Goal: Entertainment & Leisure: Consume media (video, audio)

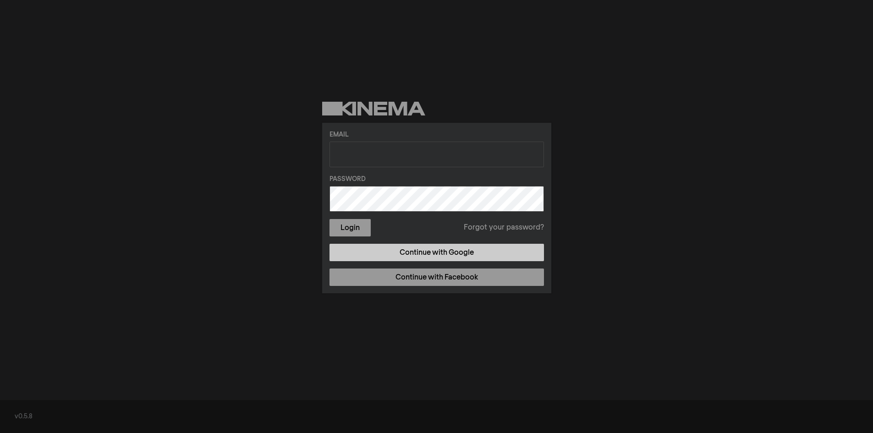
click at [429, 260] on link "Continue with Google" at bounding box center [437, 252] width 214 height 17
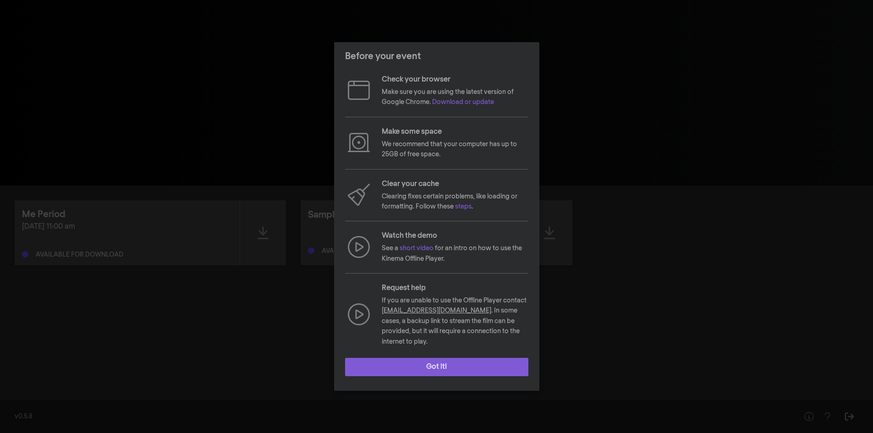
click at [448, 362] on button "Got it!" at bounding box center [436, 367] width 183 height 18
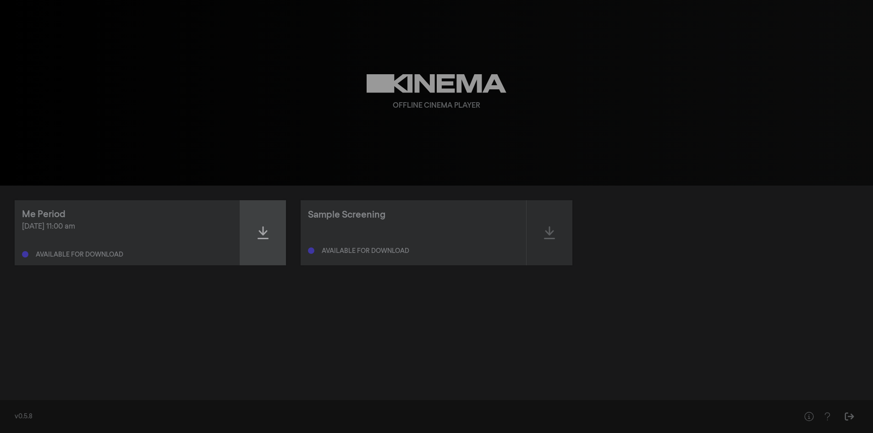
click at [265, 245] on div at bounding box center [263, 232] width 46 height 65
click at [260, 229] on icon at bounding box center [263, 232] width 11 height 15
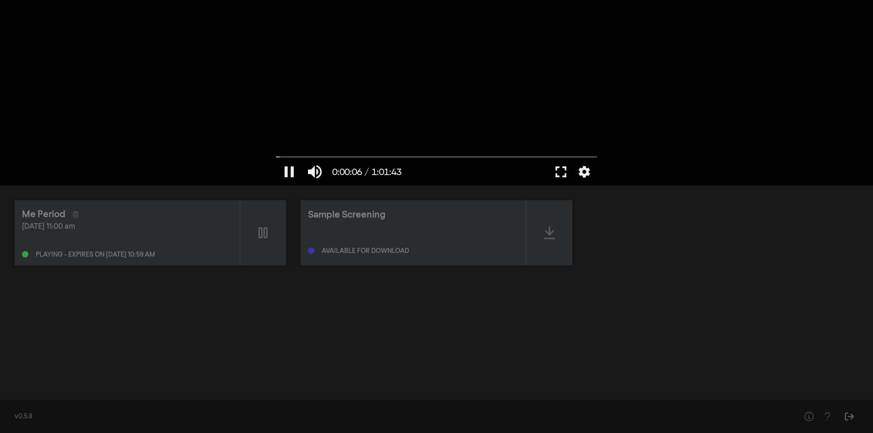
click at [562, 170] on button "fullscreen" at bounding box center [561, 171] width 26 height 27
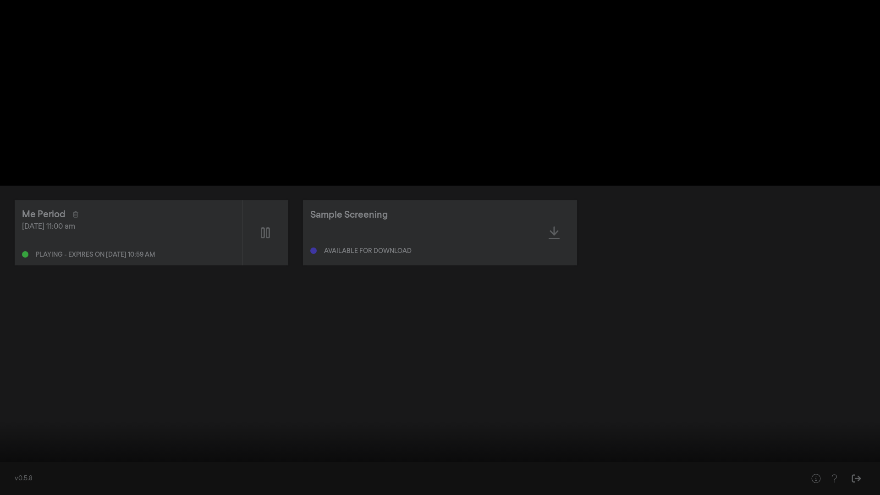
click at [12, 433] on button "pause" at bounding box center [18, 480] width 26 height 27
click at [834, 433] on button "fullscreen_exit" at bounding box center [839, 480] width 26 height 27
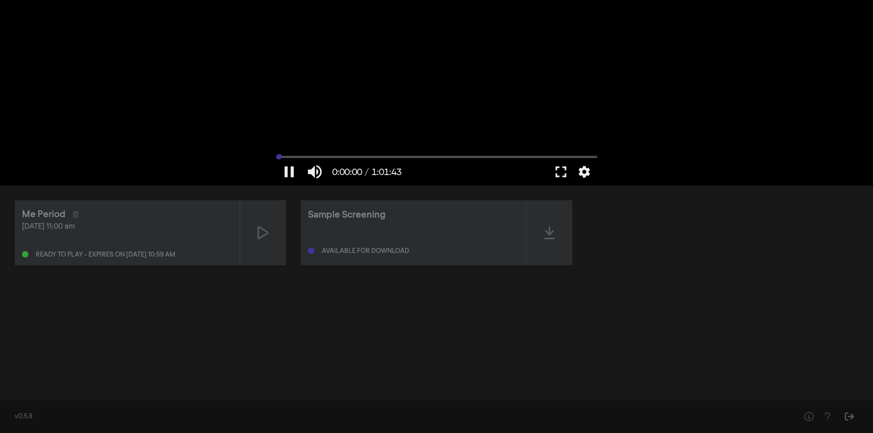
drag, startPoint x: 279, startPoint y: 156, endPoint x: 250, endPoint y: 154, distance: 28.5
click at [276, 154] on input "Seek" at bounding box center [436, 156] width 321 height 5
click at [560, 170] on button "fullscreen" at bounding box center [561, 171] width 26 height 27
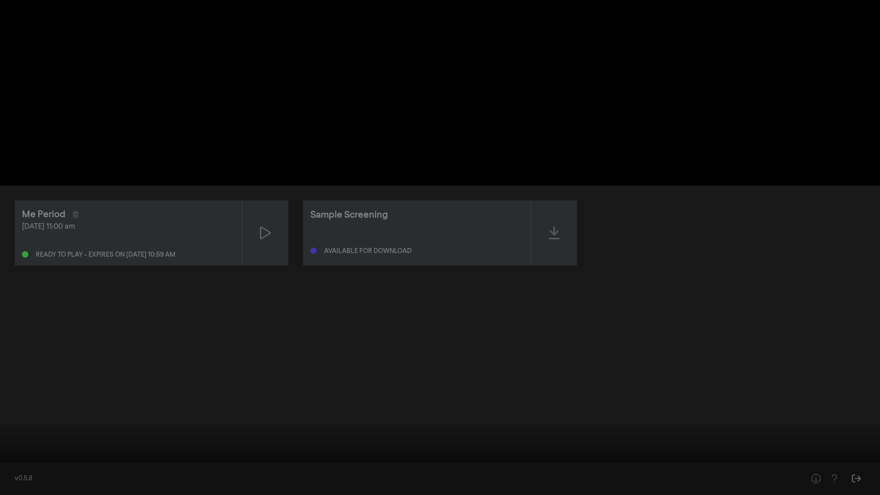
click at [13, 433] on button "play_arrow" at bounding box center [18, 480] width 26 height 27
drag, startPoint x: 858, startPoint y: 479, endPoint x: 858, endPoint y: 475, distance: 4.6
click at [858, 433] on button "settings" at bounding box center [862, 480] width 21 height 27
click at [863, 433] on span "English" at bounding box center [858, 448] width 34 height 14
click at [819, 370] on div at bounding box center [440, 247] width 880 height 495
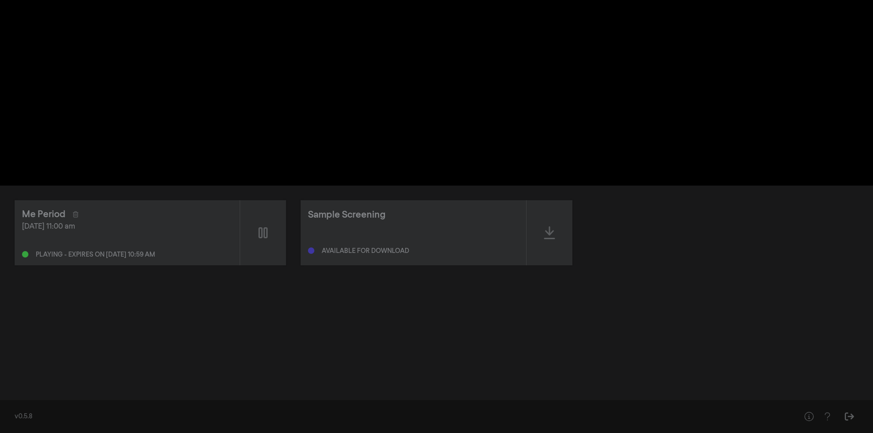
click at [630, 288] on div "Me Period [DATE] 11:00 am Playing - expires on [DATE] 10:59 am Sample Screening…" at bounding box center [436, 290] width 873 height 208
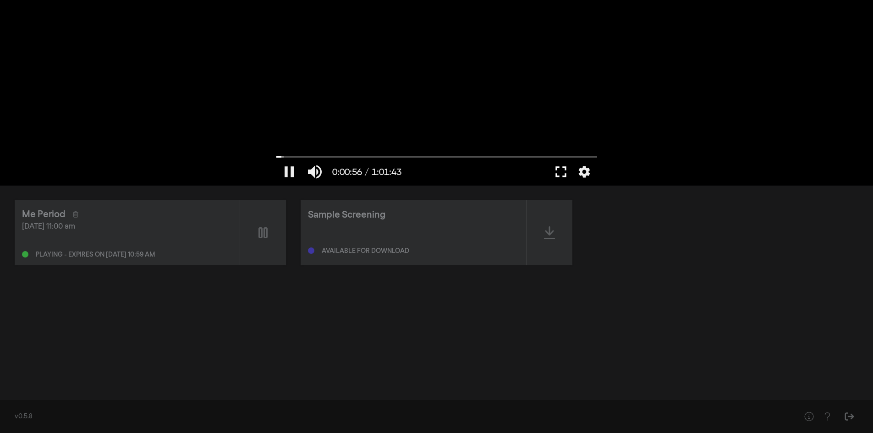
click at [564, 169] on button "fullscreen" at bounding box center [561, 171] width 26 height 27
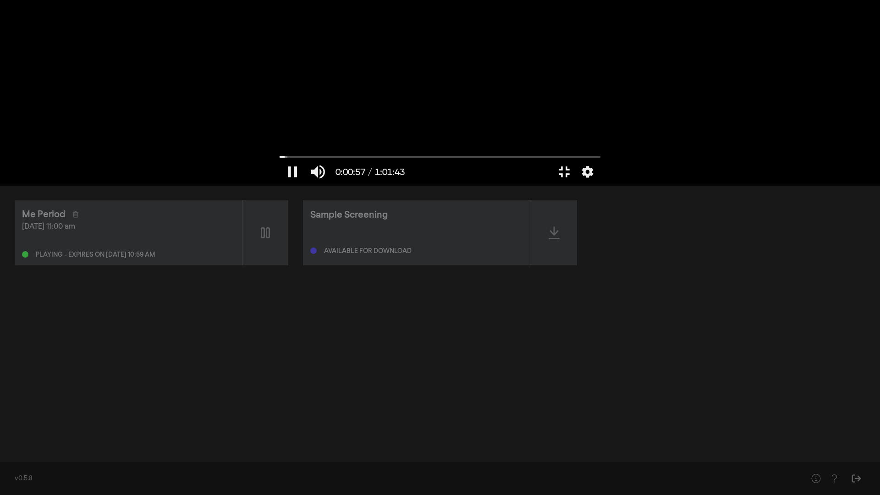
type input "57.740513"
